Goal: Use online tool/utility: Use online tool/utility

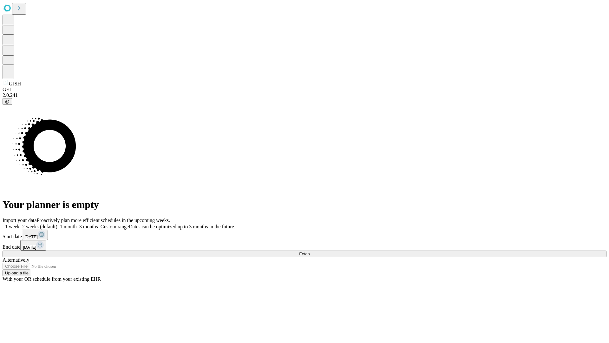
click at [310, 251] on span "Fetch" at bounding box center [304, 253] width 10 height 5
